Goal: Transaction & Acquisition: Purchase product/service

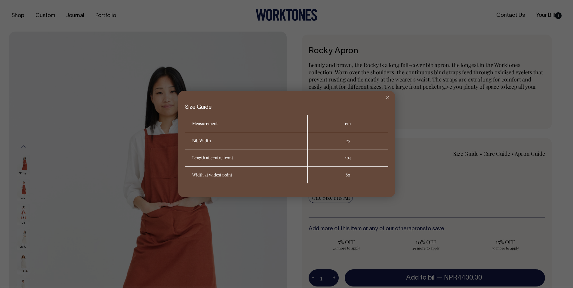
drag, startPoint x: 387, startPoint y: 98, endPoint x: 413, endPoint y: 107, distance: 27.6
click at [387, 98] on icon at bounding box center [387, 97] width 3 height 3
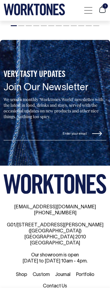
scroll to position [972, 0]
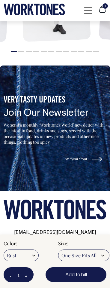
scroll to position [945, 0]
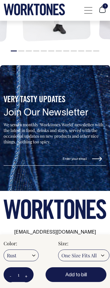
click at [27, 274] on button "+" at bounding box center [26, 276] width 12 height 13
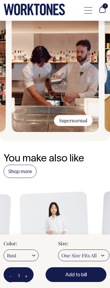
scroll to position [692, 0]
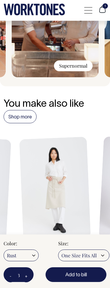
click at [25, 276] on button "+" at bounding box center [26, 276] width 12 height 13
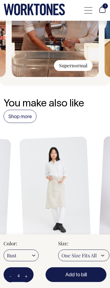
click at [54, 276] on button "Add to bill" at bounding box center [76, 275] width 61 height 15
type input "1"
